Goal: Book appointment/travel/reservation

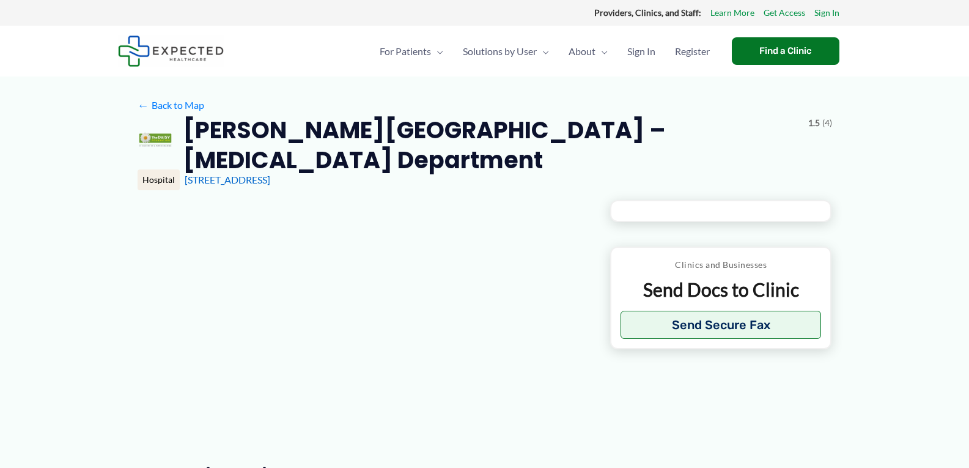
type input "**********"
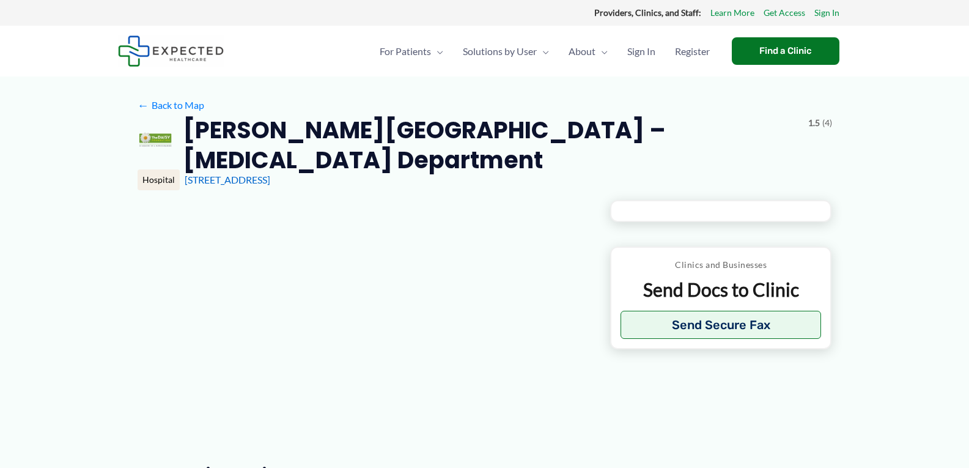
type input "**********"
type input "*"
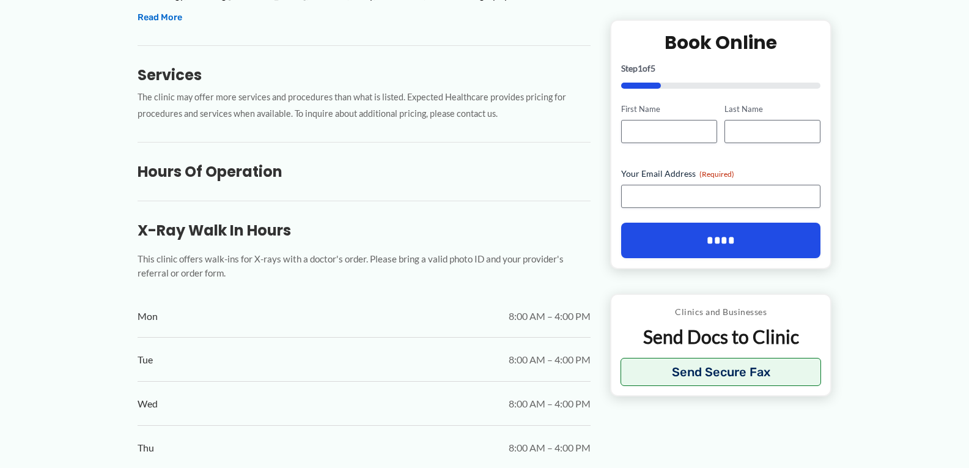
scroll to position [549, 0]
